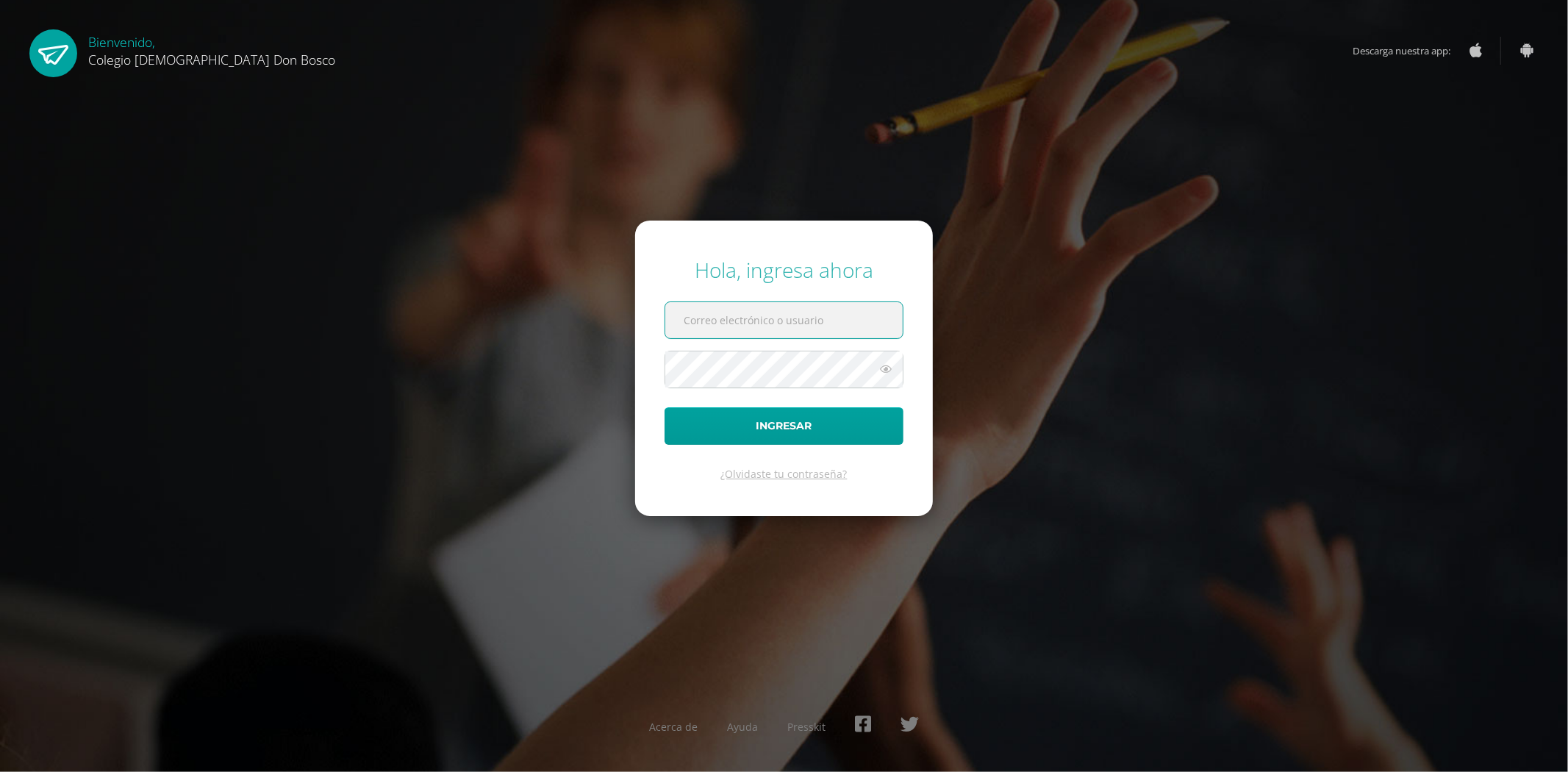
click at [875, 316] on input "text" at bounding box center [784, 320] width 237 height 36
click at [476, 164] on div "Hola, ingresa ahora Ingresar ¿Olvidaste tu contraseña? Acerca de Ayuda Presskit" at bounding box center [784, 386] width 1580 height 772
type input "fdardondb24@gmail.com"
click at [804, 437] on button "Ingresar" at bounding box center [784, 426] width 239 height 37
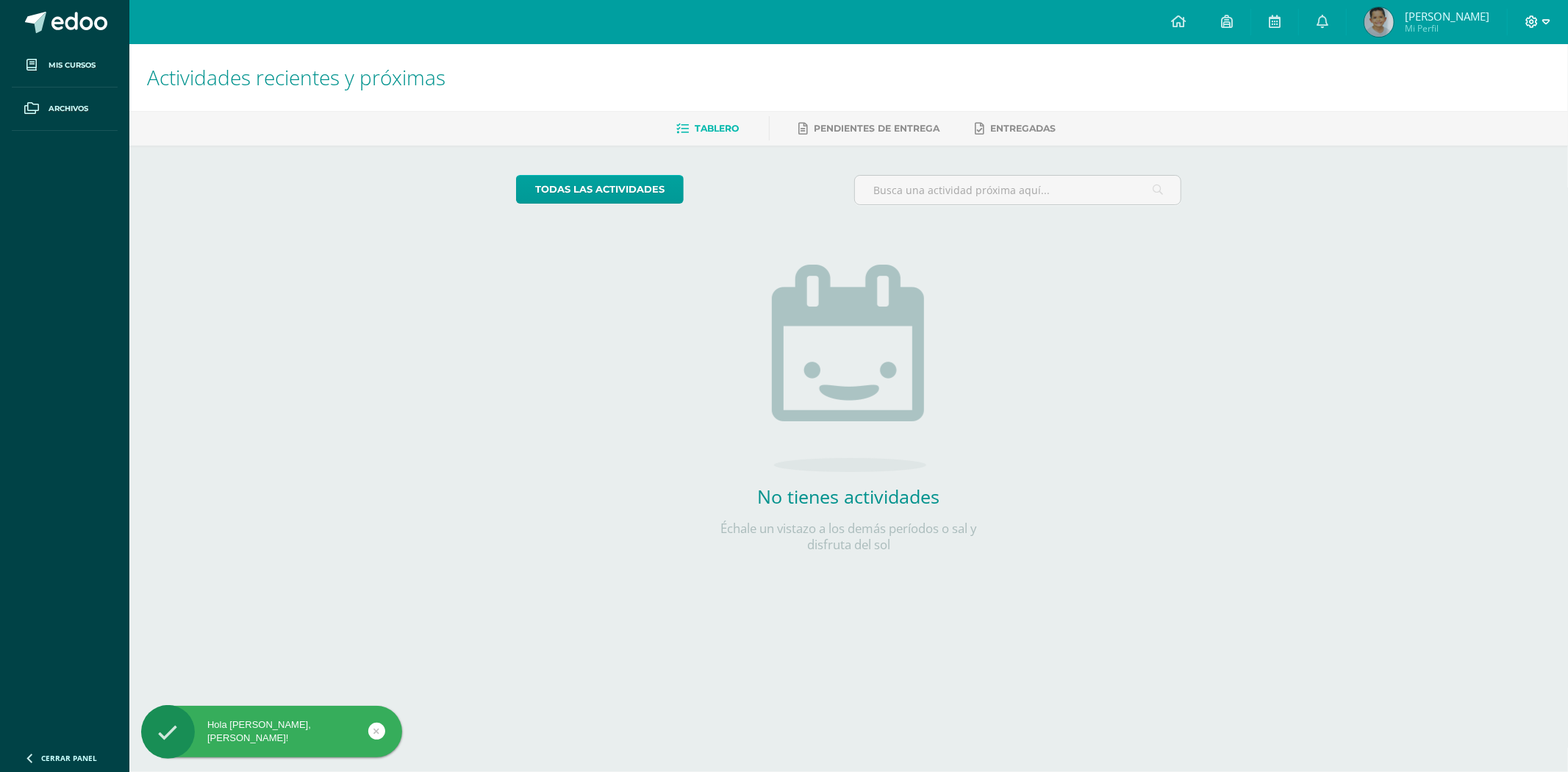
click at [1546, 21] on icon at bounding box center [1546, 21] width 8 height 13
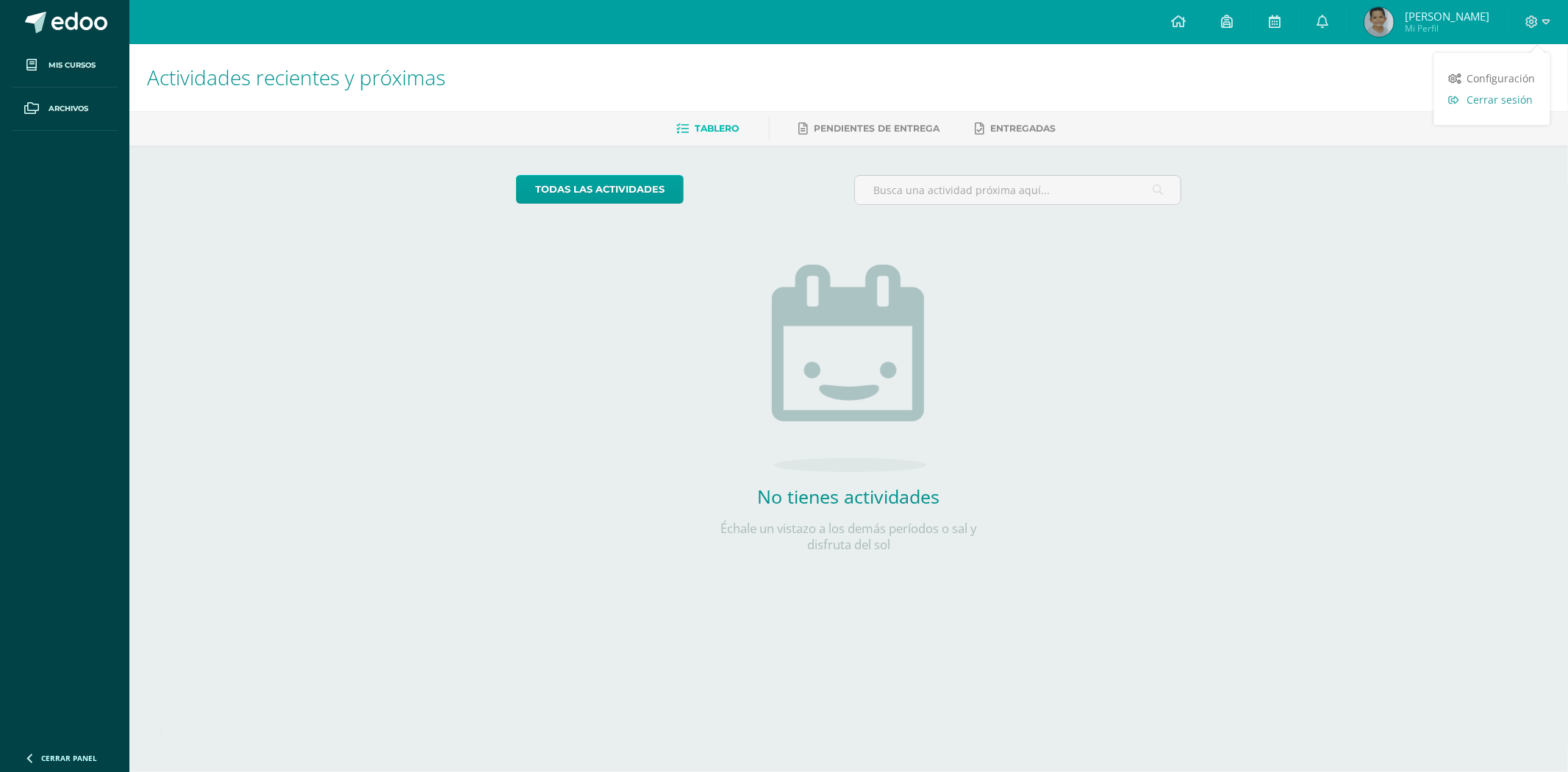
click at [1505, 108] on link "Cerrar sesión" at bounding box center [1492, 100] width 116 height 21
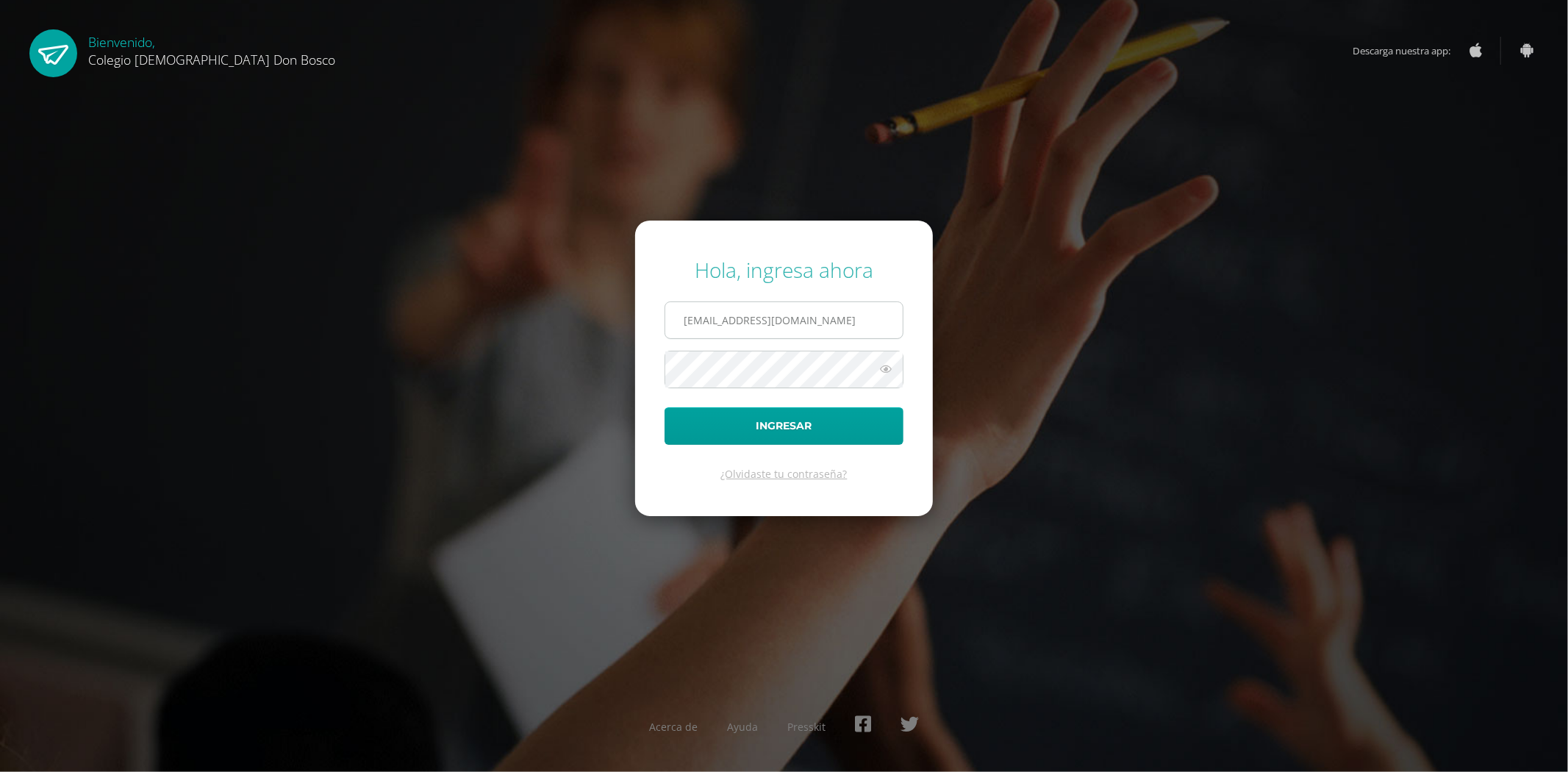
click at [834, 316] on input "fdardondb24@gmail.com" at bounding box center [784, 320] width 237 height 36
type input "jdardondb24@gmail.com"
click at [752, 424] on button "Ingresar" at bounding box center [784, 426] width 239 height 37
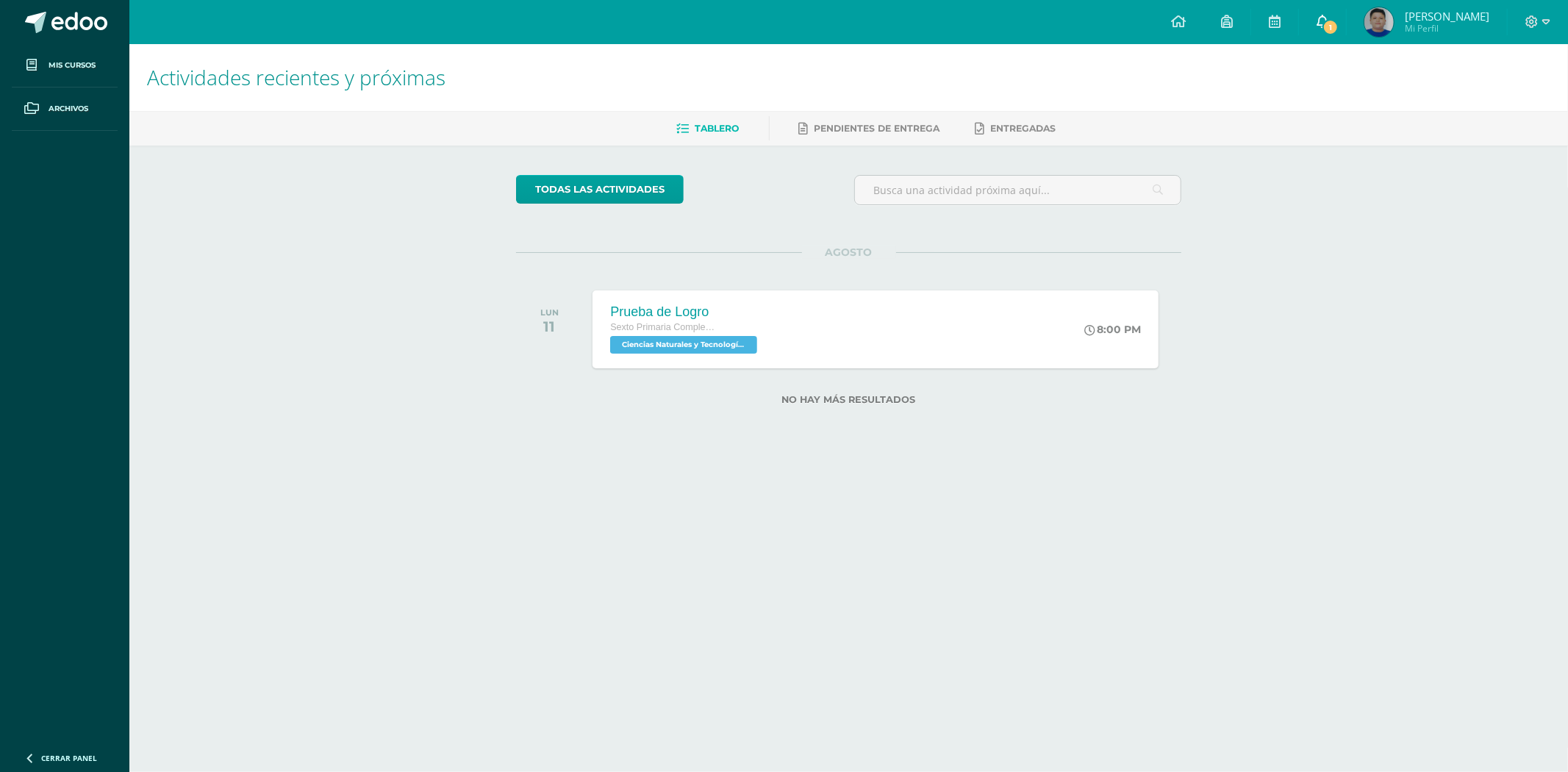
click at [1339, 23] on span "1" at bounding box center [1331, 27] width 16 height 16
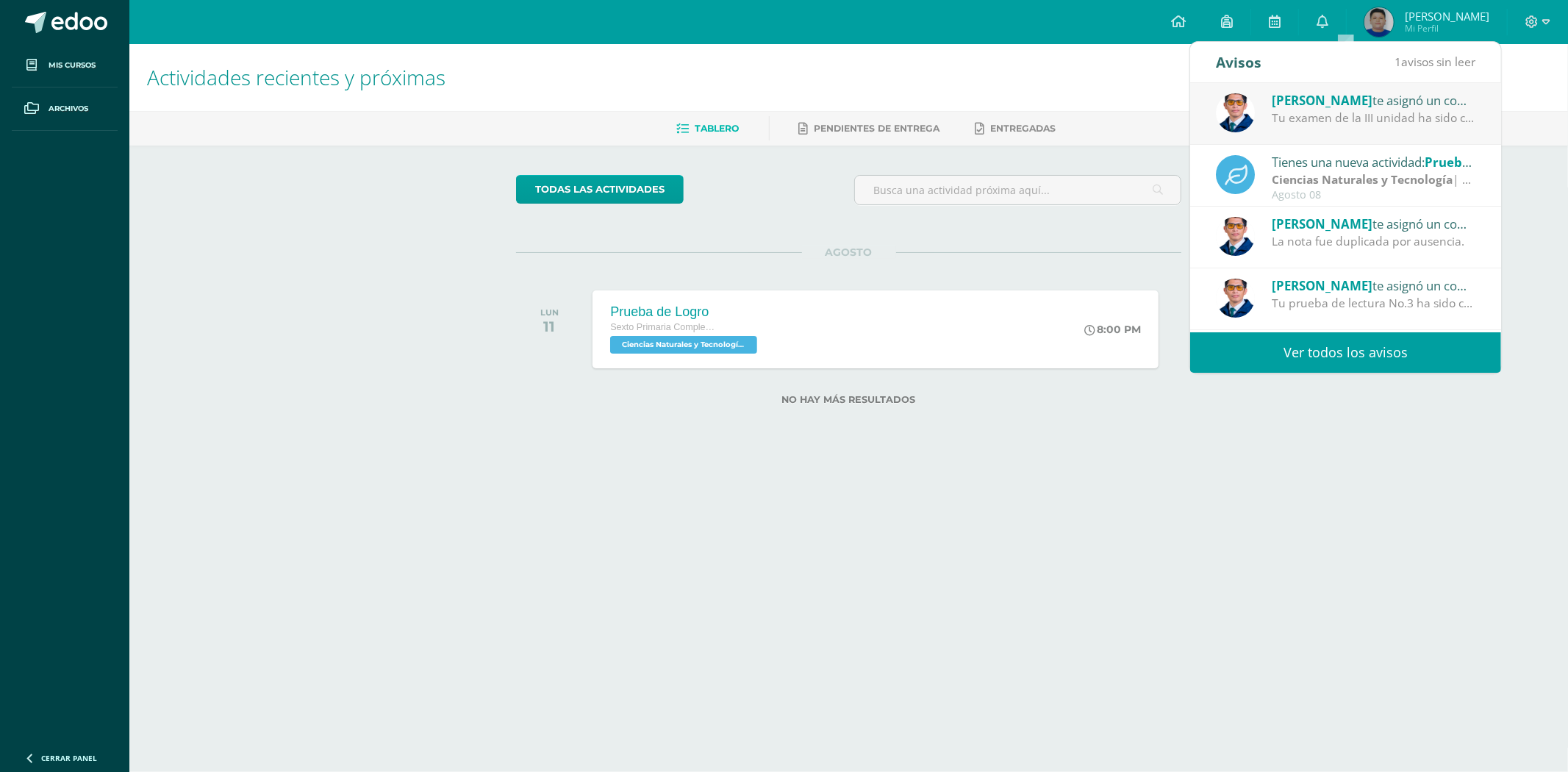
click at [1316, 134] on div "Alejandro Zavala te asignó un comentario en 'PRUEBA DE LOGRO-III UNIDAD.' para …" at bounding box center [1345, 113] width 311 height 62
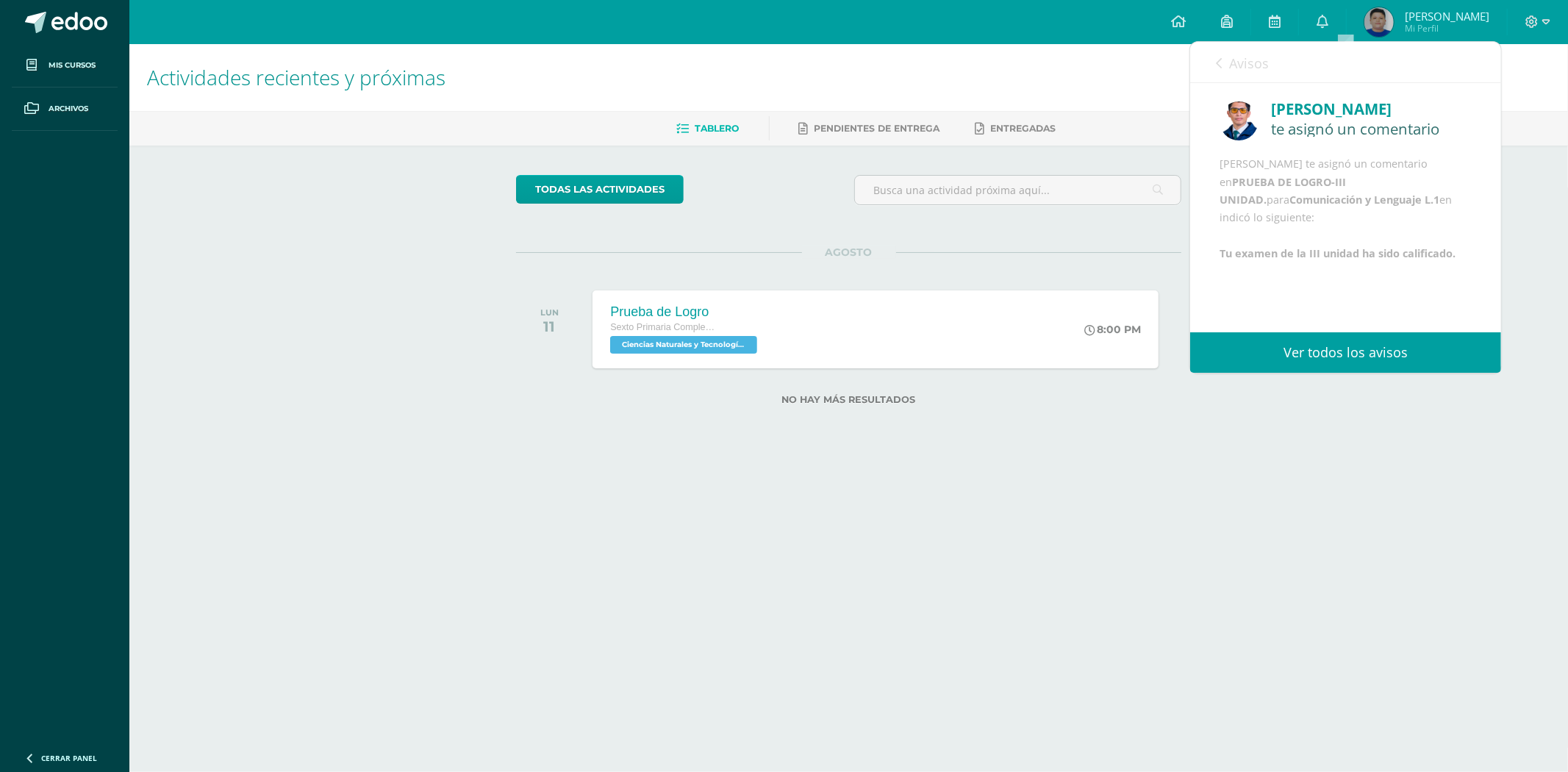
click at [1366, 350] on link "Ver todos los avisos" at bounding box center [1345, 352] width 311 height 40
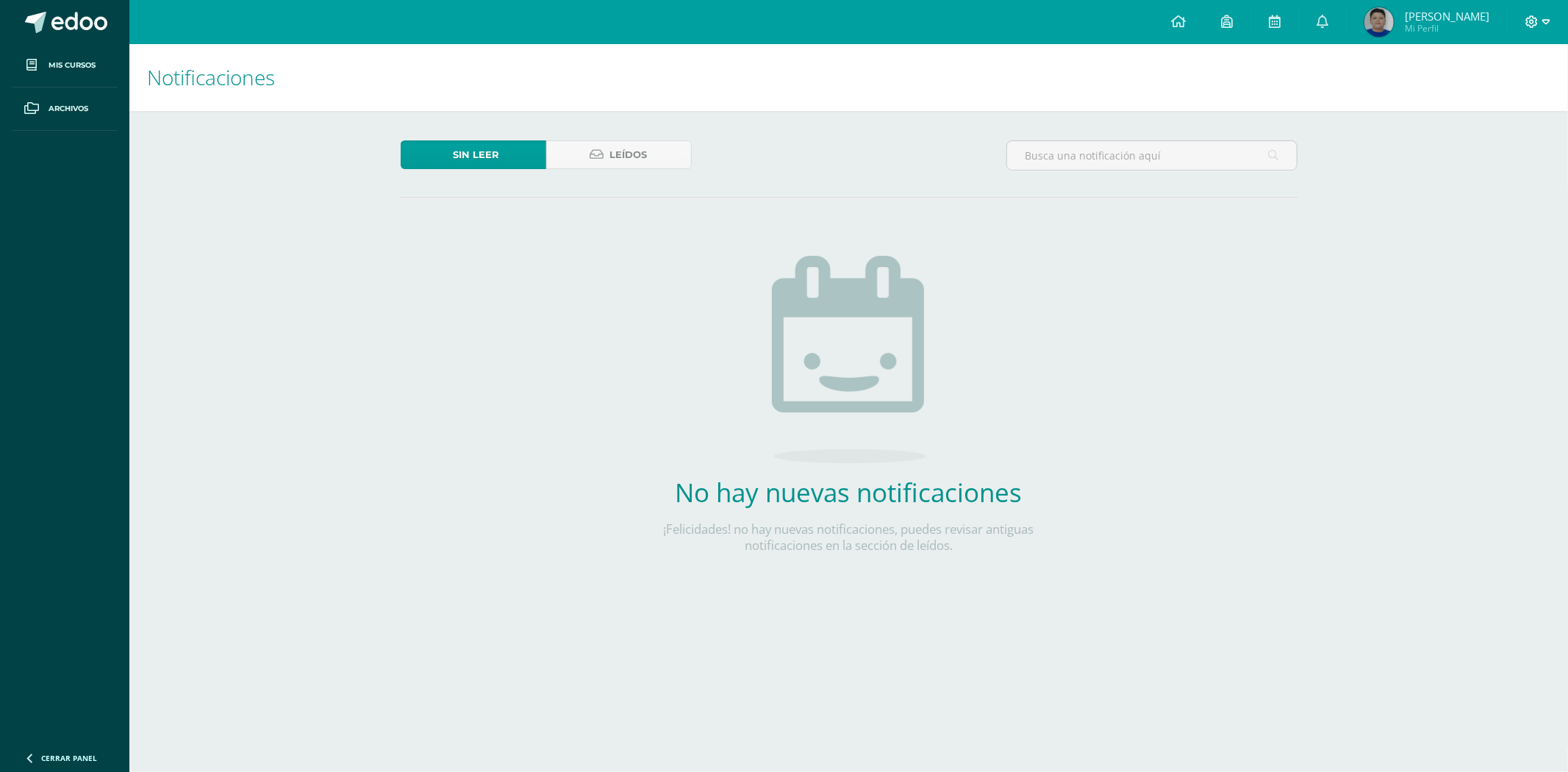
click at [1542, 21] on icon at bounding box center [1546, 21] width 8 height 13
click at [1433, 180] on div "Notificaciones Sin leer Leídos No hay nuevas notificaciones ¡Felicidades! no ha…" at bounding box center [849, 336] width 1439 height 586
click at [1408, 39] on link "Juan Andrés Mi Perfil" at bounding box center [1427, 21] width 160 height 44
click at [1394, 23] on img at bounding box center [1379, 21] width 29 height 29
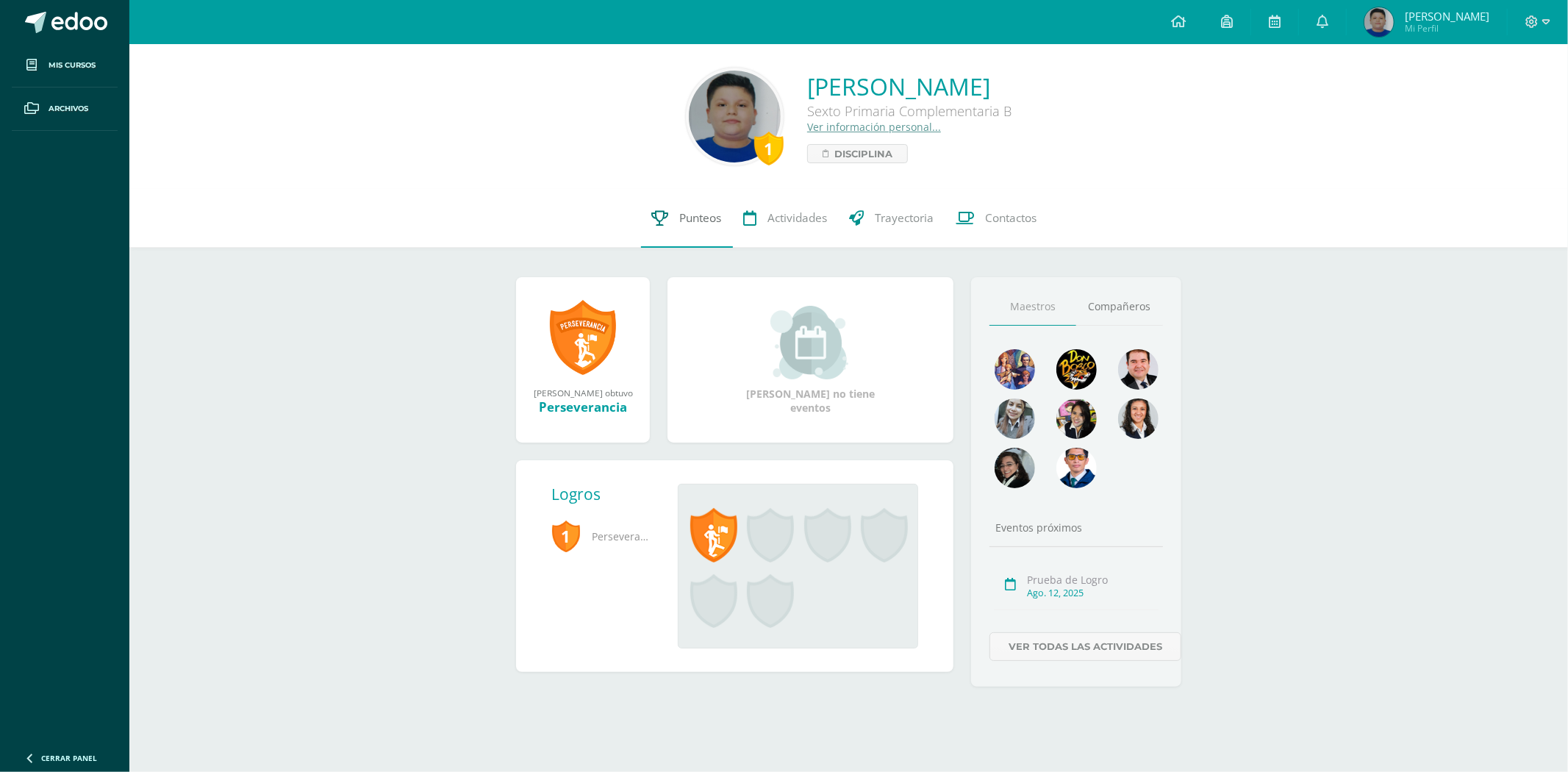
click at [710, 229] on link "Punteos" at bounding box center [686, 218] width 92 height 59
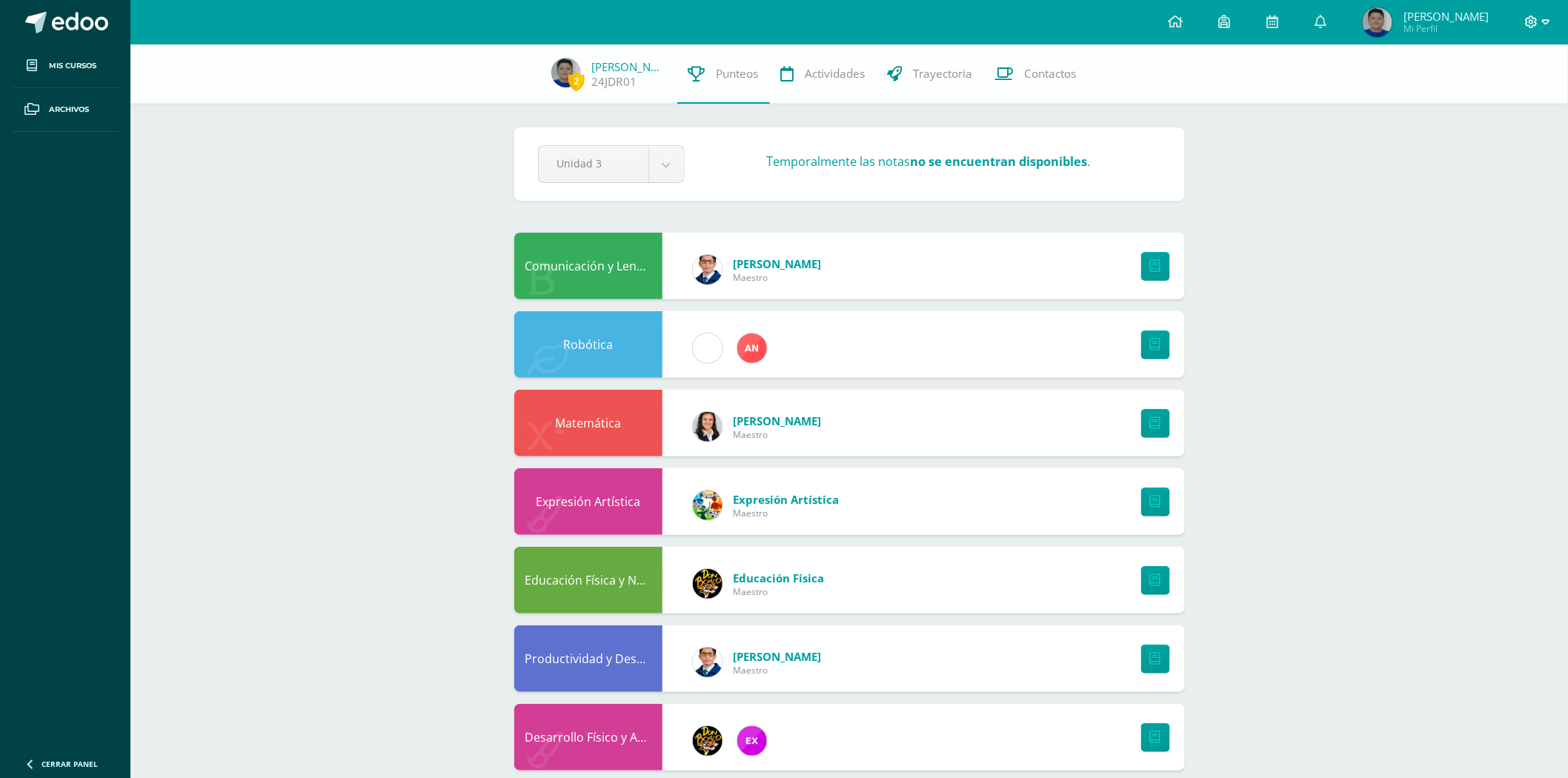
click at [1544, 19] on icon at bounding box center [1546, 22] width 8 height 13
click at [1484, 102] on span "Cerrar sesión" at bounding box center [1501, 101] width 66 height 14
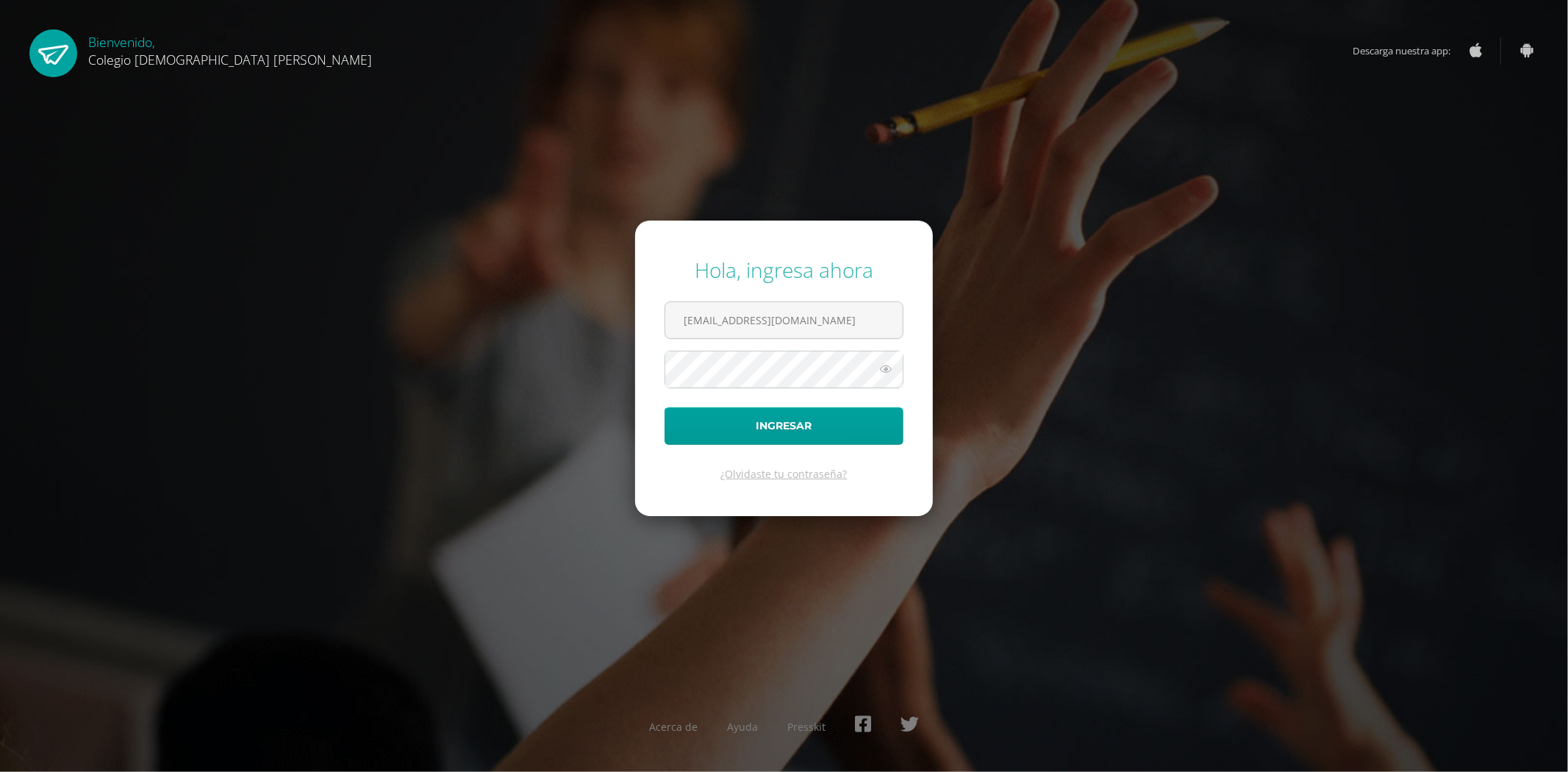
drag, startPoint x: 814, startPoint y: 296, endPoint x: 821, endPoint y: 285, distance: 13.0
click at [821, 297] on form "Hola, ingresa ahora [EMAIL_ADDRESS][DOMAIN_NAME] Ingresar ¿Olvidaste tu contras…" at bounding box center [784, 368] width 298 height 296
click at [826, 317] on input "jdardondb24@gmail.com" at bounding box center [784, 320] width 237 height 36
type input "edardon2911@gmail.com"
click at [799, 419] on button "Ingresar" at bounding box center [784, 426] width 239 height 37
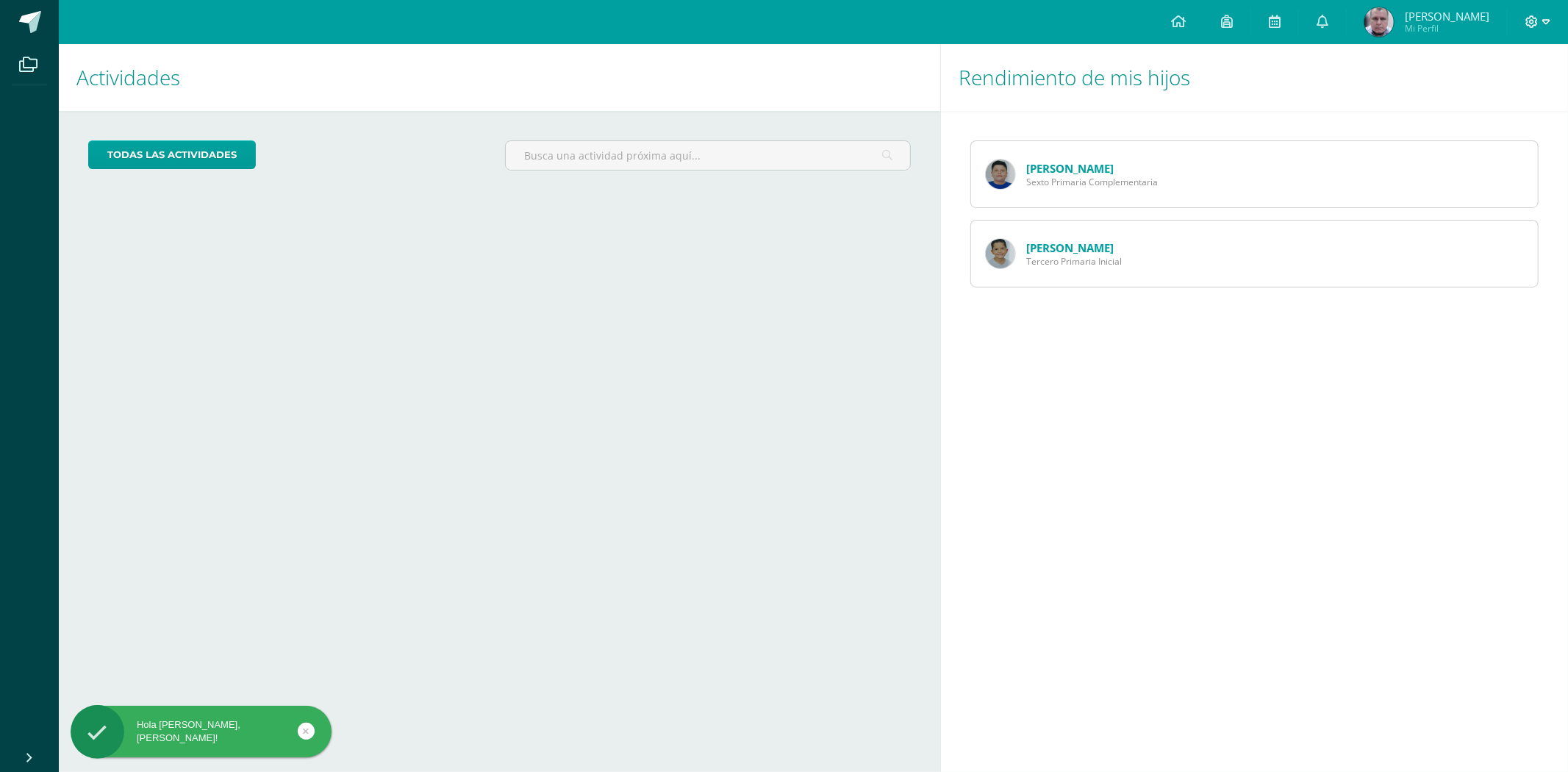
click at [1547, 21] on icon at bounding box center [1546, 21] width 8 height 13
click at [1491, 100] on span "Cerrar sesión" at bounding box center [1500, 100] width 66 height 14
